Goal: Task Accomplishment & Management: Use online tool/utility

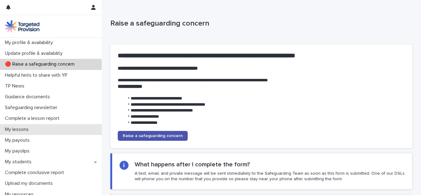
click at [24, 129] on p "My lessons" at bounding box center [17, 130] width 31 height 6
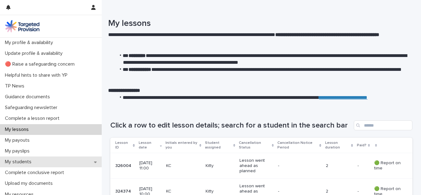
click at [17, 162] on p "My students" at bounding box center [19, 162] width 34 height 6
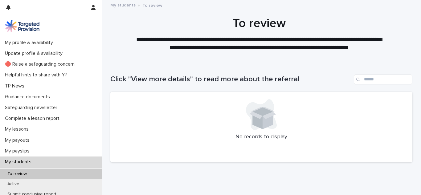
click at [39, 160] on div "My students" at bounding box center [51, 162] width 102 height 11
click at [16, 159] on div "My students" at bounding box center [51, 162] width 102 height 11
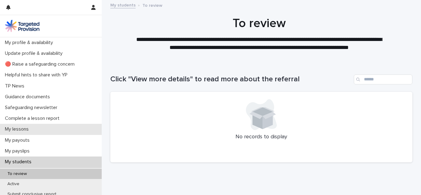
click at [45, 128] on div "My lessons" at bounding box center [51, 129] width 102 height 11
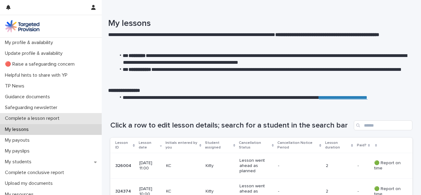
click at [53, 117] on p "Complete a lesson report" at bounding box center [33, 119] width 62 height 6
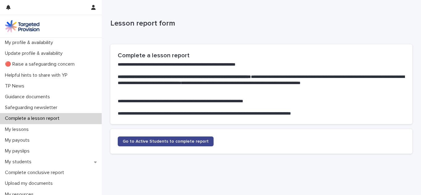
click at [127, 139] on span "Go to Active Students to complete report" at bounding box center [166, 141] width 86 height 4
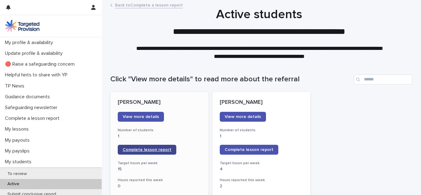
click at [144, 150] on span "Complete lesson report" at bounding box center [147, 150] width 49 height 4
